Goal: Check status: Check status

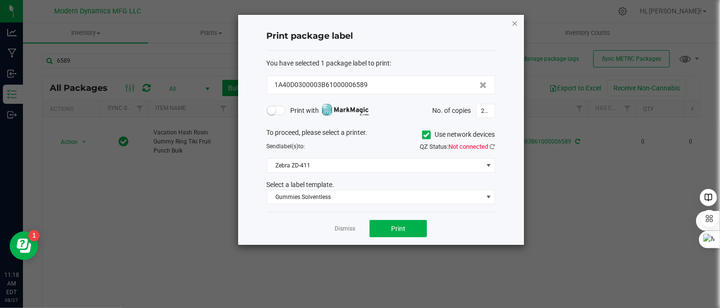
click at [515, 21] on icon "button" at bounding box center [515, 22] width 7 height 11
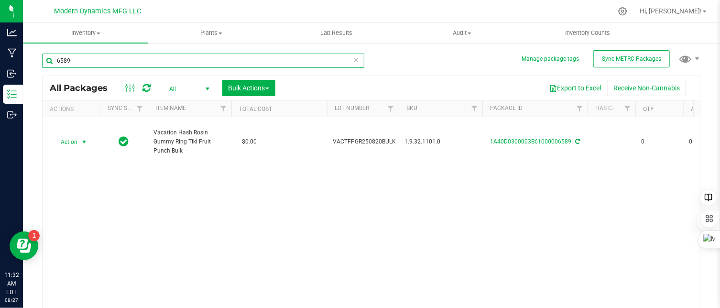
click at [79, 58] on input "6589" at bounding box center [203, 61] width 322 height 14
click at [62, 61] on input "6510" at bounding box center [203, 61] width 322 height 14
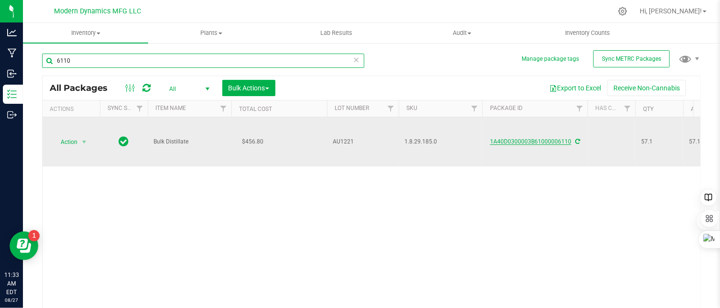
type input "6110"
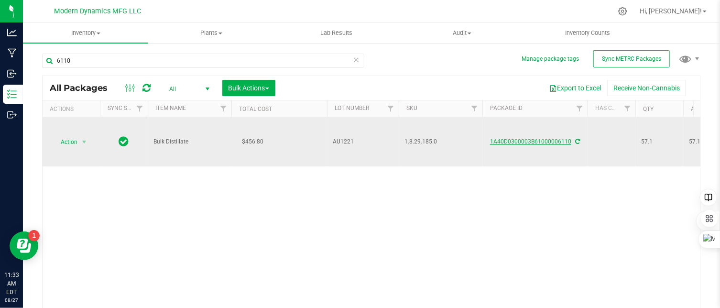
click at [551, 142] on link "1A40D0300003B61000006110" at bounding box center [530, 141] width 81 height 7
